Goal: Task Accomplishment & Management: Manage account settings

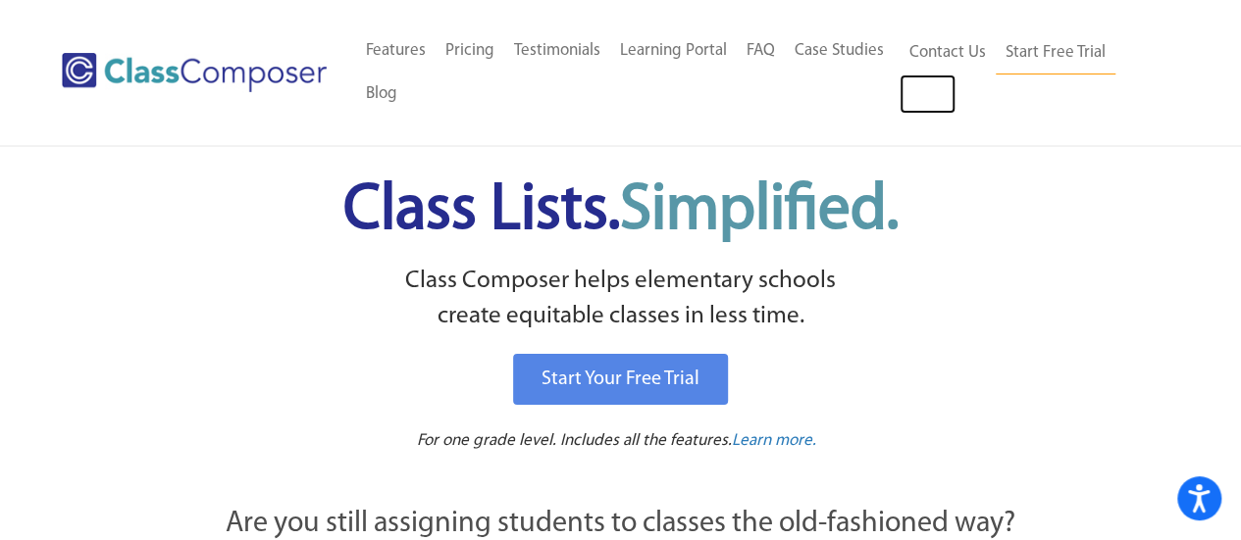
click at [920, 95] on link "Log In" at bounding box center [928, 94] width 56 height 39
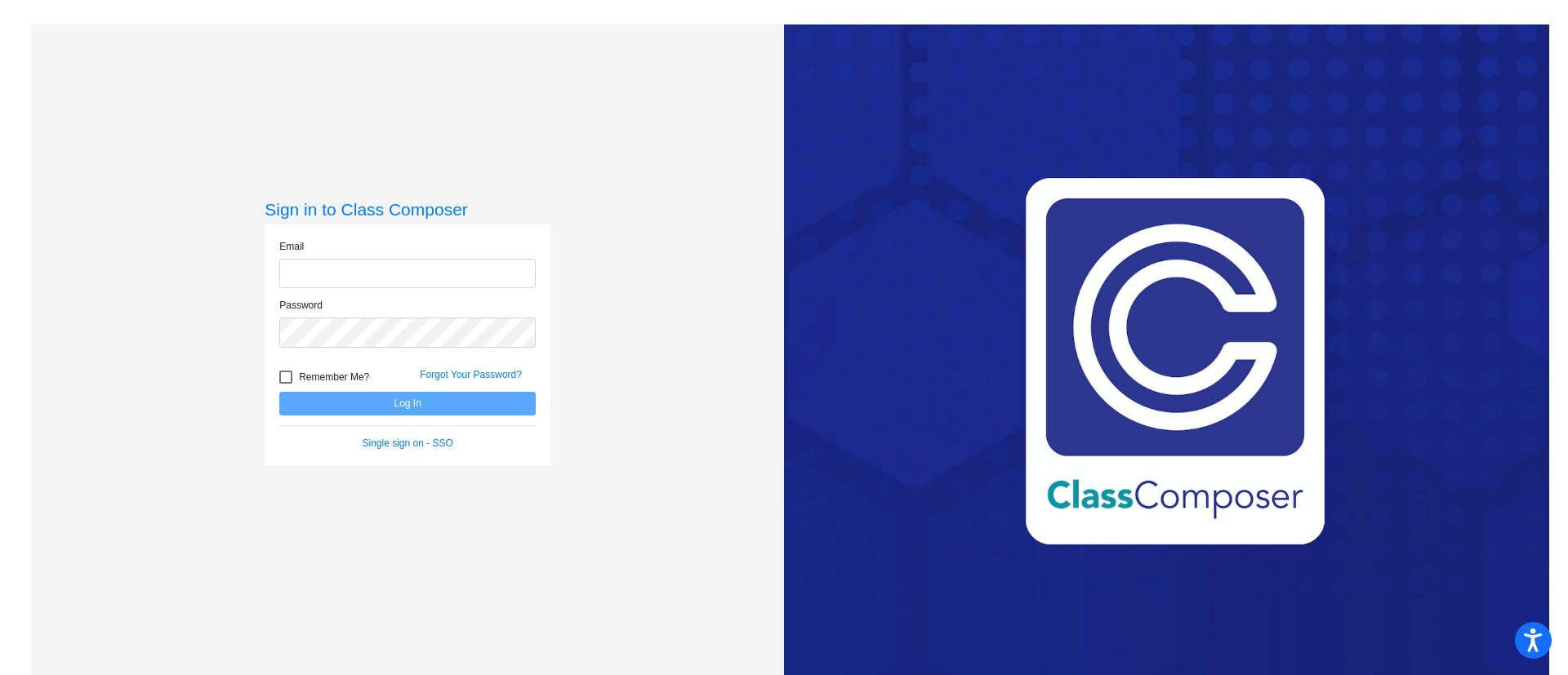
type input "cdoss@psdschools.org"
click at [496, 400] on button "Log In" at bounding box center [407, 404] width 256 height 23
